Goal: Information Seeking & Learning: Learn about a topic

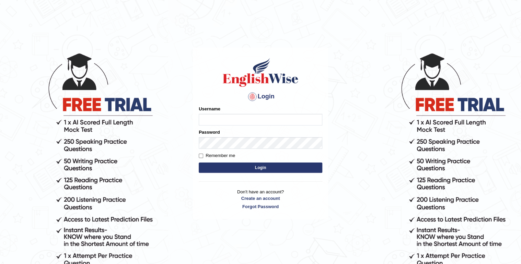
click at [213, 119] on input "Username" at bounding box center [261, 120] width 124 height 12
type input "sostern"
click at [254, 168] on button "Login" at bounding box center [261, 168] width 124 height 10
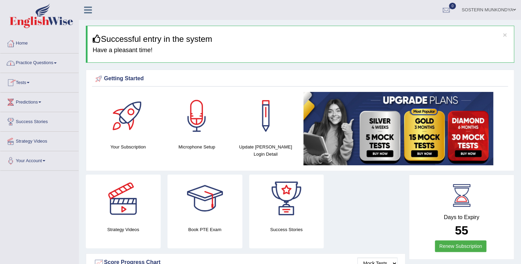
click at [51, 62] on link "Practice Questions" at bounding box center [39, 62] width 78 height 17
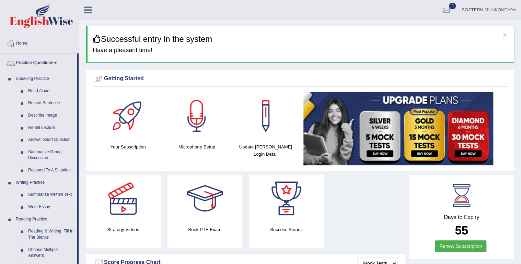
click at [37, 195] on link "Summarize Written Text" at bounding box center [51, 195] width 52 height 12
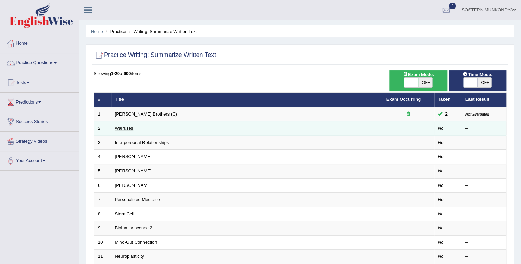
click at [122, 129] on link "Walruses" at bounding box center [124, 128] width 19 height 5
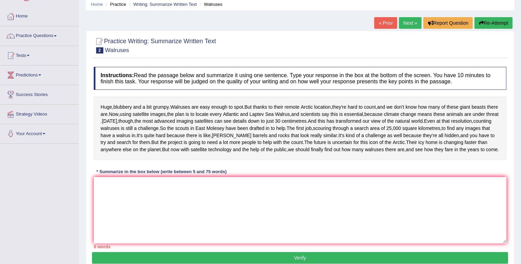
scroll to position [27, 0]
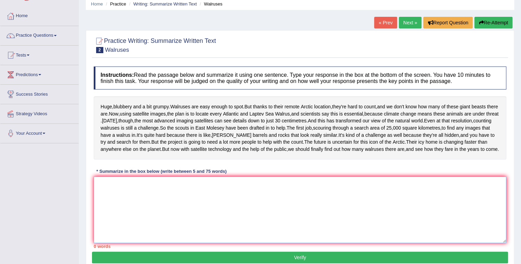
click at [105, 217] on textarea at bounding box center [300, 210] width 413 height 67
type textarea "h"
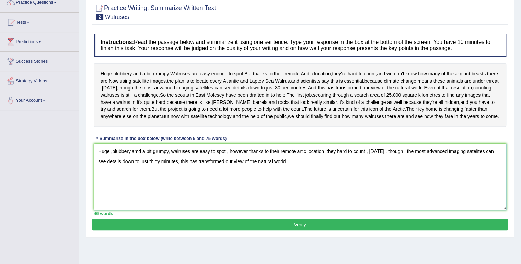
scroll to position [69, 0]
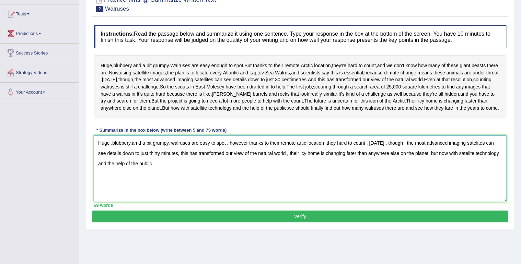
click at [137, 178] on textarea "Huge ,blubbery,amd a bit grumpy, walruses are easy to spot , however thanks to …" at bounding box center [300, 169] width 413 height 67
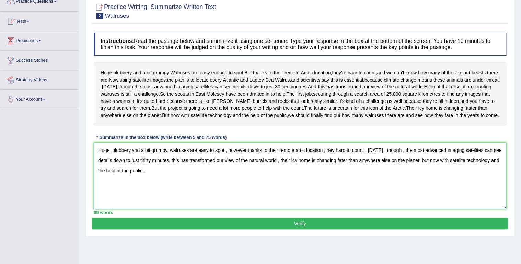
scroll to position [41, 0]
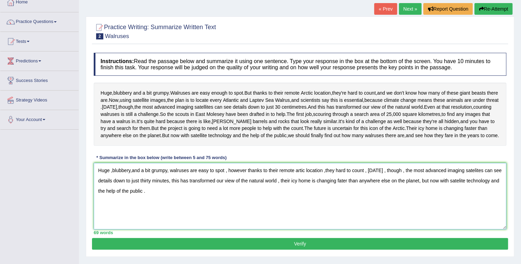
click at [342, 215] on textarea "Huge ,blubbery,and a bit grumpy, walruses are easy to spot , however thanks to …" at bounding box center [300, 196] width 413 height 67
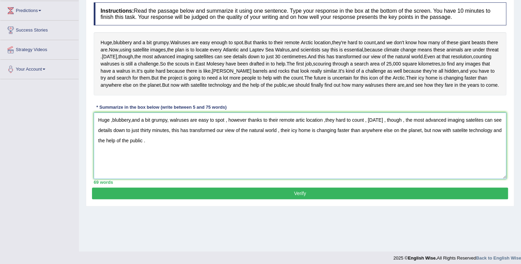
scroll to position [96, 0]
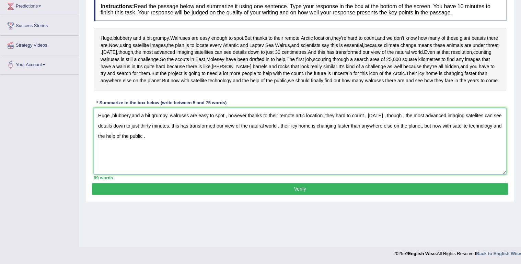
type textarea "Huge ,blubbery,and a bit grumpy, walruses are easy to spot , however thanks to …"
click at [357, 195] on button "Verify" at bounding box center [300, 189] width 416 height 12
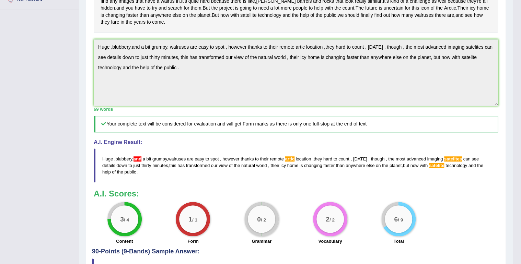
scroll to position [155, 0]
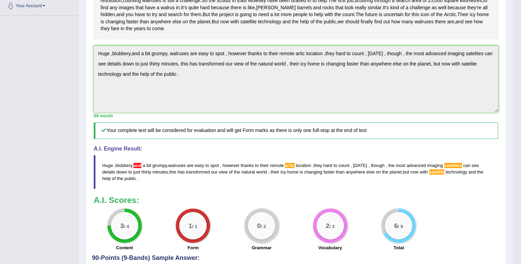
click at [135, 168] on span "and" at bounding box center [138, 165] width 8 height 5
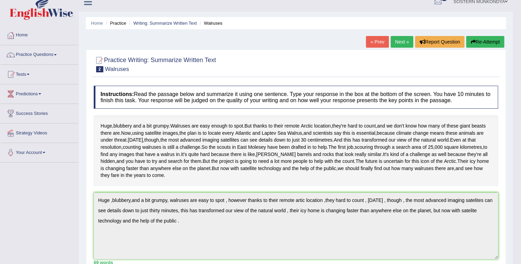
scroll to position [0, 0]
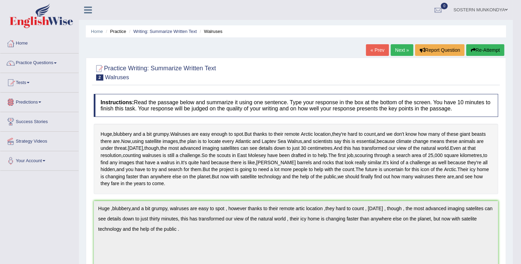
click at [48, 66] on link "Practice Questions" at bounding box center [39, 62] width 78 height 17
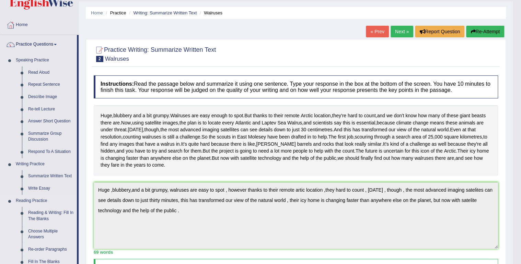
scroll to position [55, 0]
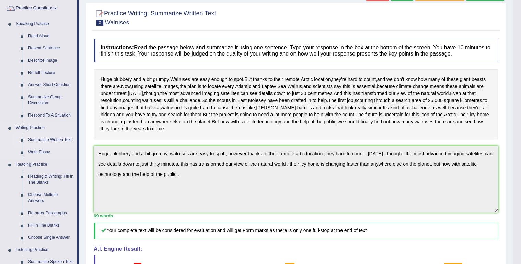
click at [51, 143] on link "Summarize Written Text" at bounding box center [51, 140] width 52 height 12
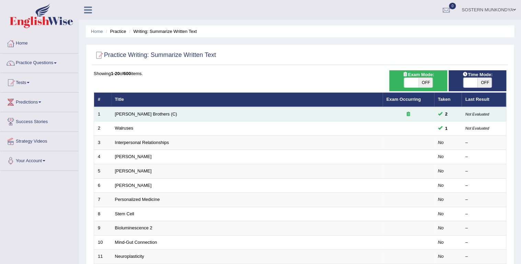
click at [410, 114] on icon at bounding box center [408, 114] width 3 height 4
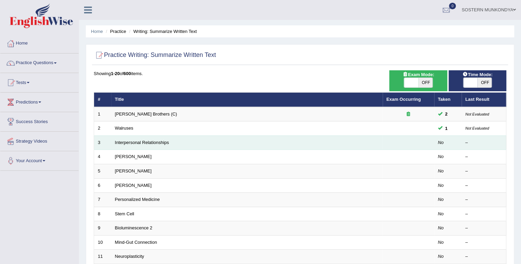
drag, startPoint x: 411, startPoint y: 115, endPoint x: 389, endPoint y: 135, distance: 30.1
click at [389, 136] on td at bounding box center [408, 143] width 51 height 14
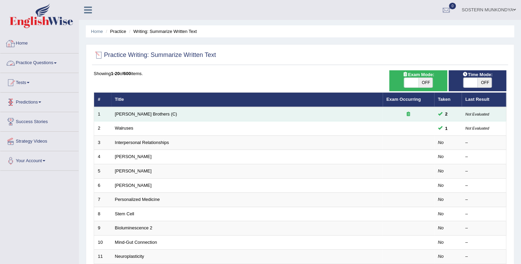
click at [185, 116] on td "[PERSON_NAME] Brothers (C)" at bounding box center [247, 114] width 272 height 14
click at [148, 115] on link "[PERSON_NAME] Brothers (C)" at bounding box center [146, 114] width 62 height 5
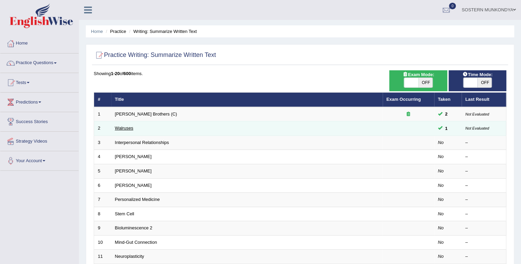
click at [124, 129] on link "Walruses" at bounding box center [124, 128] width 19 height 5
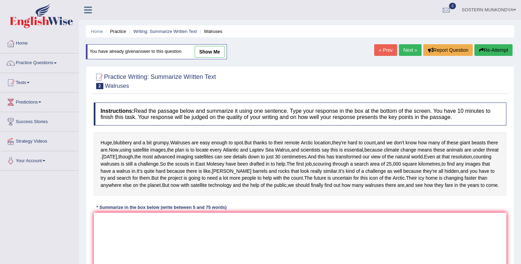
click at [208, 51] on link "show me" at bounding box center [210, 52] width 30 height 12
type textarea "Huge ,blubbery,and a bit grumpy, walruses are easy to spot , however thanks to …"
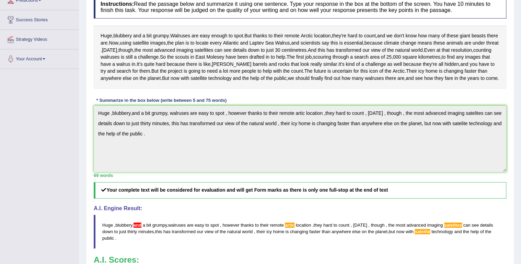
scroll to position [52, 0]
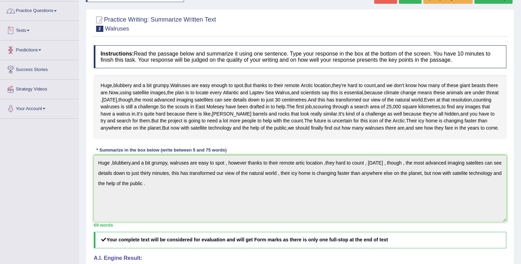
click at [46, 15] on link "Practice Questions" at bounding box center [39, 9] width 78 height 17
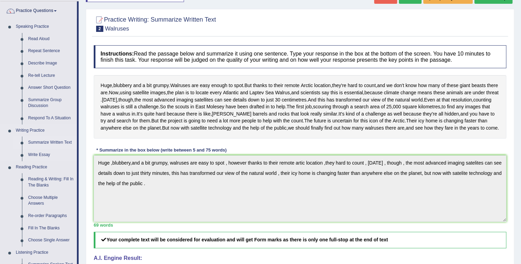
click at [44, 142] on link "Summarize Written Text" at bounding box center [51, 143] width 52 height 12
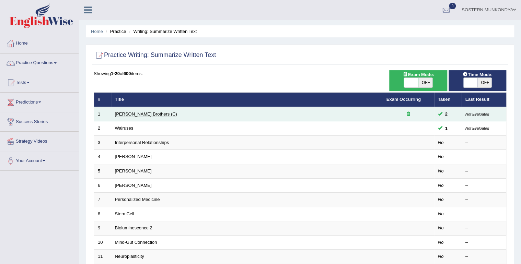
click at [146, 113] on link "[PERSON_NAME] Brothers (C)" at bounding box center [146, 114] width 62 height 5
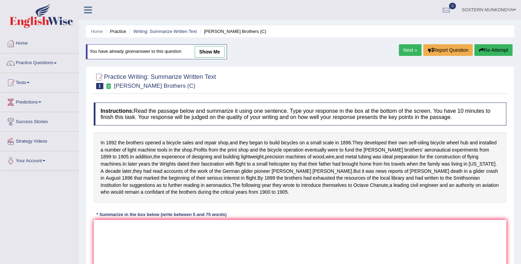
click at [205, 52] on link "show me" at bounding box center [210, 52] width 30 height 12
type textarea "In [DATE] the brothers opened a bicycle sales repair shop, They began to build …"
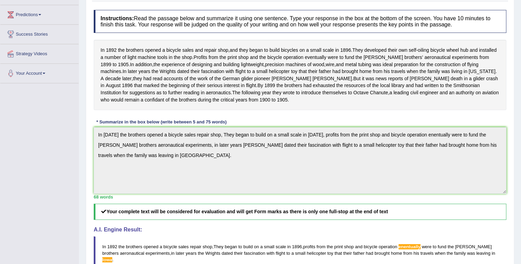
scroll to position [27, 0]
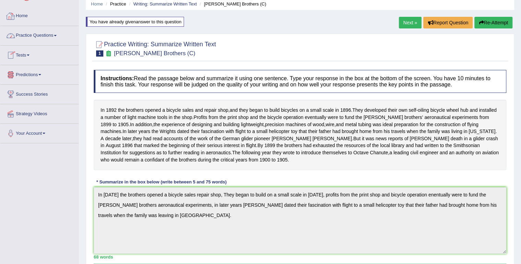
click at [52, 37] on link "Practice Questions" at bounding box center [39, 34] width 78 height 17
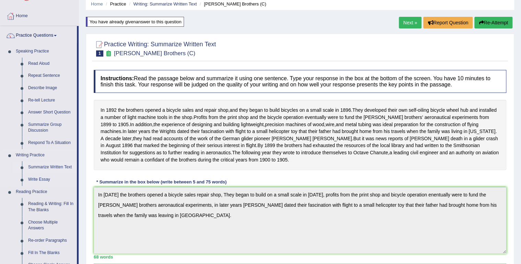
click at [36, 166] on link "Summarize Written Text" at bounding box center [51, 167] width 52 height 12
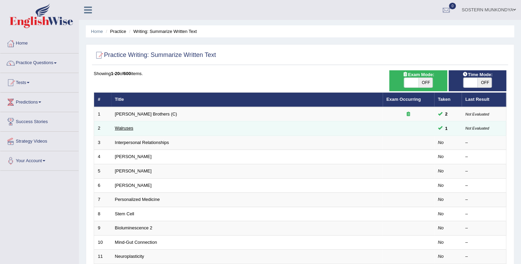
click at [133, 130] on link "Walruses" at bounding box center [124, 128] width 19 height 5
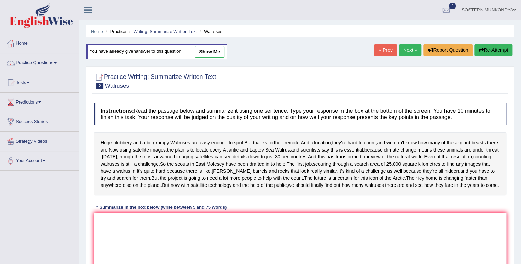
click at [208, 52] on link "show me" at bounding box center [210, 52] width 30 height 12
type textarea "Huge ,blubbery,and a bit grumpy, walruses are easy to spot , however thanks to …"
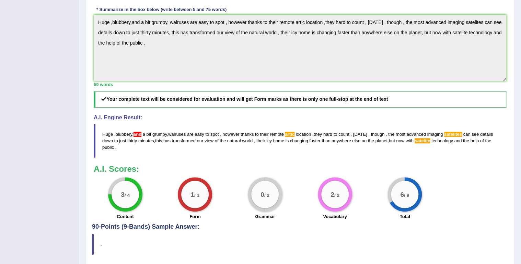
scroll to position [220, 0]
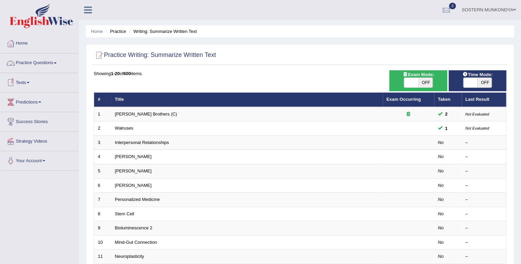
click at [44, 62] on link "Practice Questions" at bounding box center [39, 62] width 78 height 17
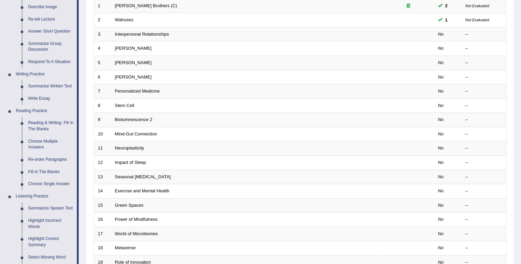
scroll to position [110, 0]
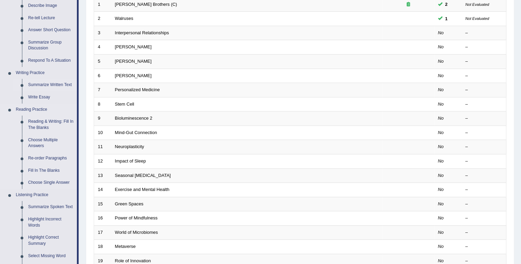
click at [45, 111] on link "Reading Practice" at bounding box center [45, 110] width 64 height 12
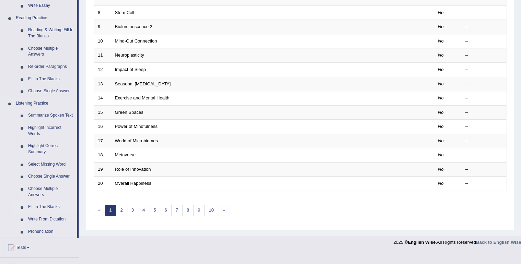
scroll to position [191, 0]
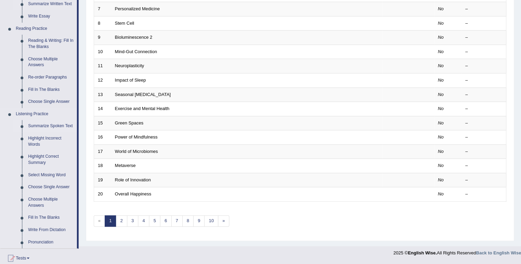
click at [42, 126] on link "Summarize Spoken Text" at bounding box center [51, 126] width 52 height 12
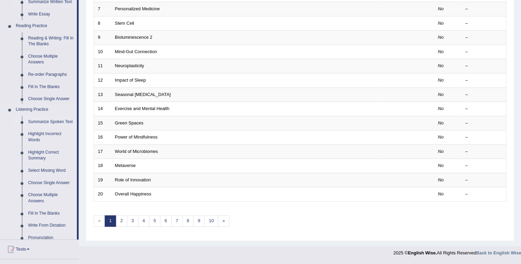
scroll to position [188, 0]
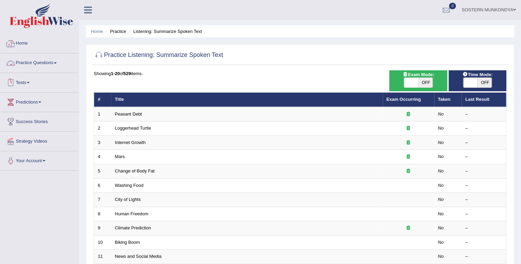
click at [45, 63] on link "Practice Questions" at bounding box center [39, 62] width 78 height 17
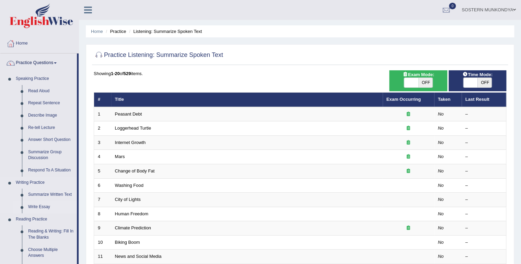
click at [36, 207] on link "Write Essay" at bounding box center [51, 207] width 52 height 12
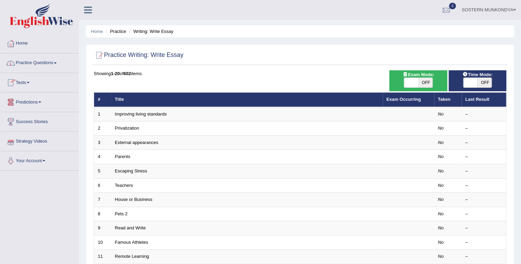
click at [35, 62] on link "Practice Questions" at bounding box center [39, 62] width 78 height 17
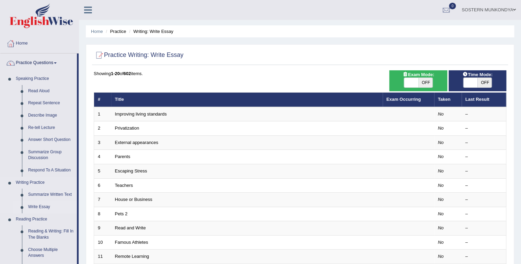
click at [44, 208] on link "Write Essay" at bounding box center [51, 207] width 52 height 12
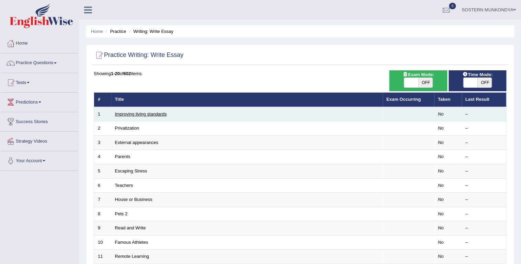
click at [154, 114] on link "Improving living standards" at bounding box center [141, 114] width 52 height 5
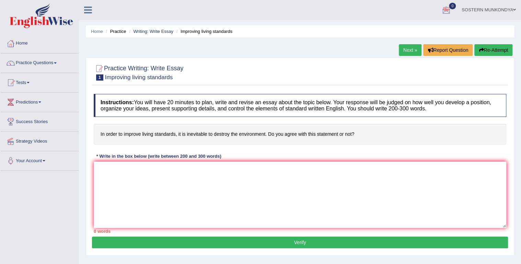
click at [514, 10] on span at bounding box center [514, 10] width 3 height 4
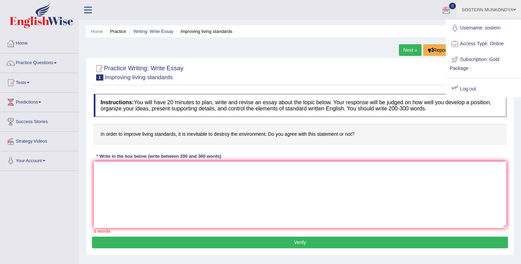
click at [472, 91] on link "Log out" at bounding box center [483, 89] width 74 height 16
